Goal: Task Accomplishment & Management: Manage account settings

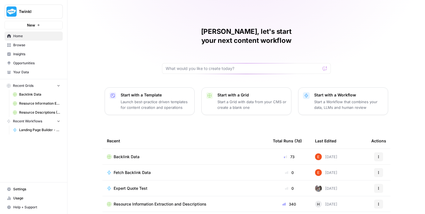
click at [40, 11] on span "Twinkl" at bounding box center [36, 12] width 34 height 6
type input "caro"
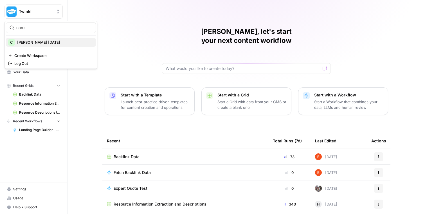
click at [42, 45] on span "[PERSON_NAME] [DATE]" at bounding box center [54, 42] width 74 height 6
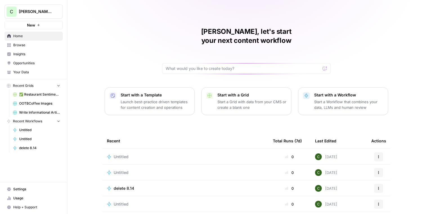
click at [41, 46] on span "Browse" at bounding box center [36, 44] width 47 height 5
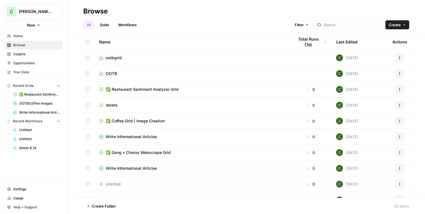
click at [104, 23] on link "Grids" at bounding box center [105, 24] width 16 height 9
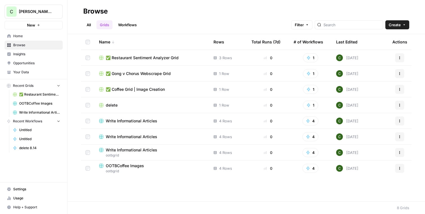
click at [136, 25] on link "Workflows" at bounding box center [127, 24] width 25 height 9
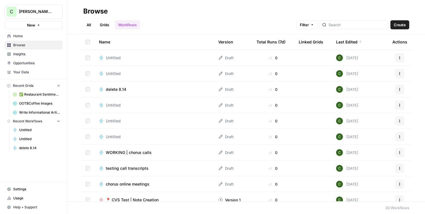
click at [400, 24] on span "Create" at bounding box center [400, 25] width 12 height 6
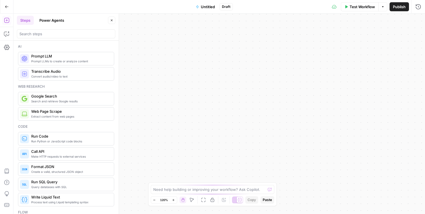
click at [7, 6] on icon "button" at bounding box center [7, 7] width 4 height 4
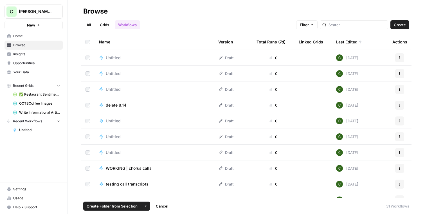
click at [85, 90] on td at bounding box center [88, 88] width 14 height 15
click at [147, 207] on button "More Options" at bounding box center [145, 205] width 9 height 9
click at [151, 193] on div "Delete" at bounding box center [157, 193] width 23 height 6
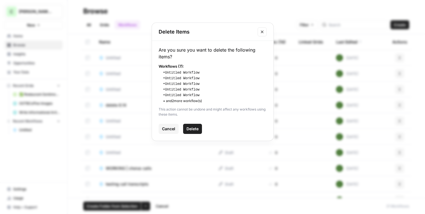
click at [193, 126] on span "Delete" at bounding box center [193, 129] width 12 height 6
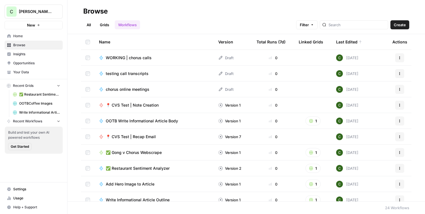
click at [104, 25] on link "Grids" at bounding box center [105, 24] width 16 height 9
